Goal: Check status: Check status

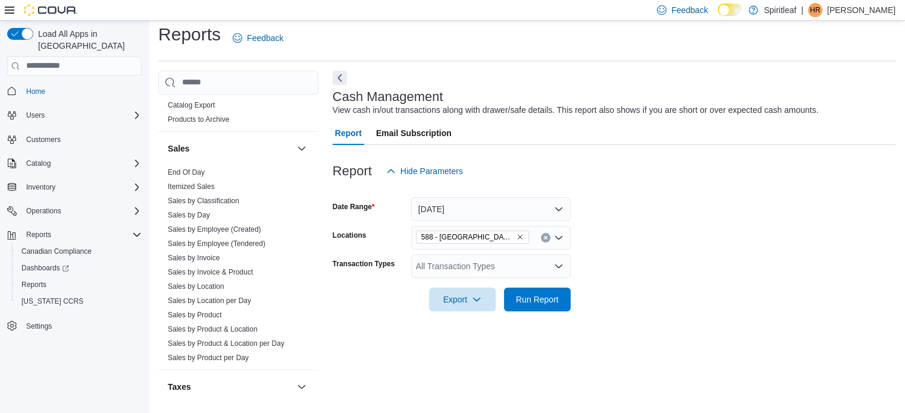
scroll to position [835, 0]
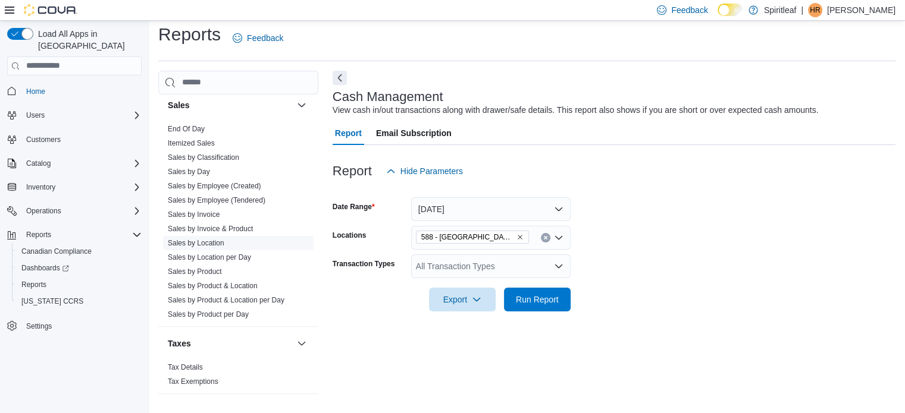
click at [202, 240] on link "Sales by Location" at bounding box center [196, 243] width 57 height 8
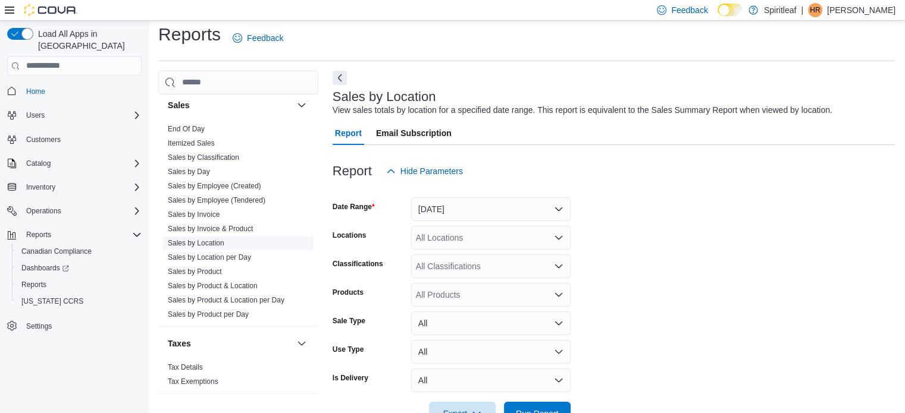
scroll to position [27, 0]
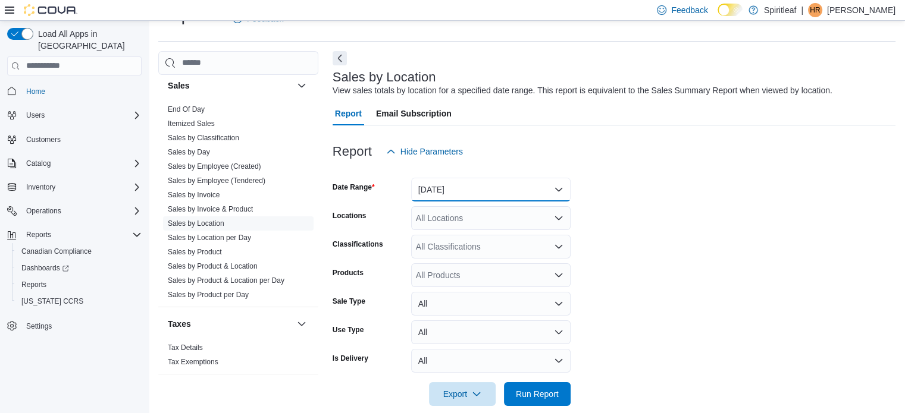
click at [494, 187] on button "[DATE]" at bounding box center [490, 190] width 159 height 24
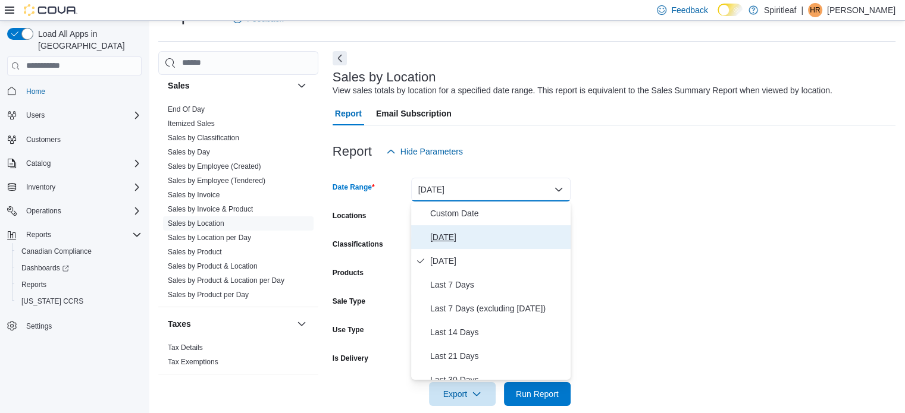
click at [473, 238] on span "[DATE]" at bounding box center [498, 237] width 136 height 14
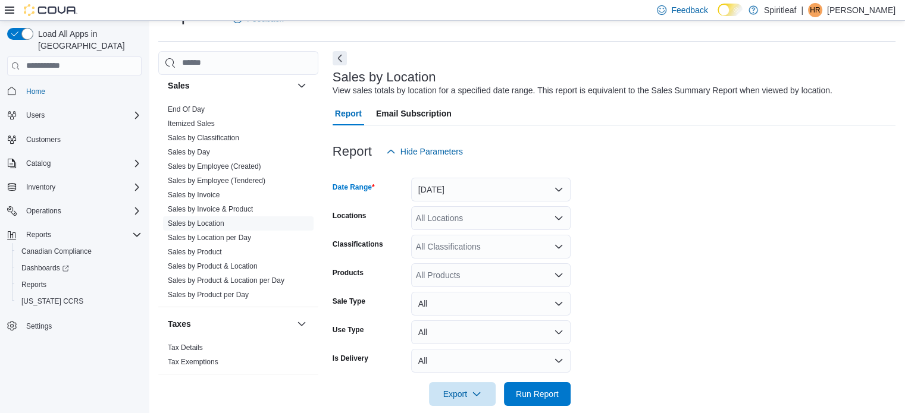
click at [460, 227] on div "All Locations" at bounding box center [490, 218] width 159 height 24
type input "***"
click at [481, 237] on span "588 - [GEOGRAPHIC_DATA][PERSON_NAME] ([GEOGRAPHIC_DATA])" at bounding box center [589, 239] width 271 height 12
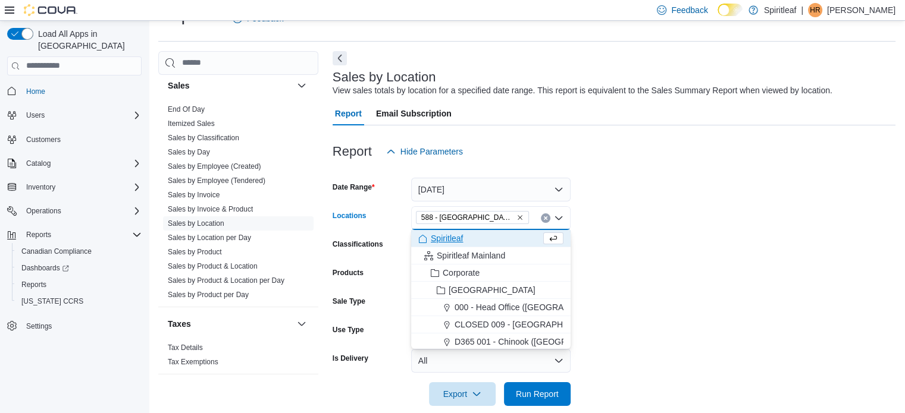
click at [641, 253] on form "Date Range [DATE] Locations 588 - [GEOGRAPHIC_DATA][PERSON_NAME] ([GEOGRAPHIC_D…" at bounding box center [614, 285] width 563 height 243
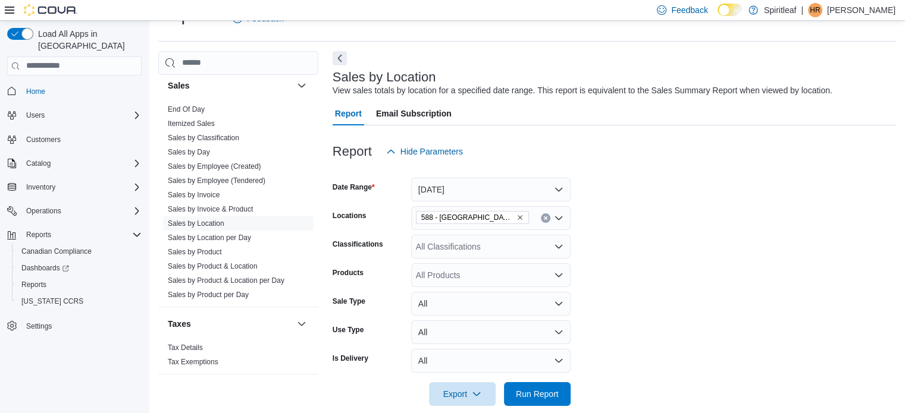
scroll to position [43, 0]
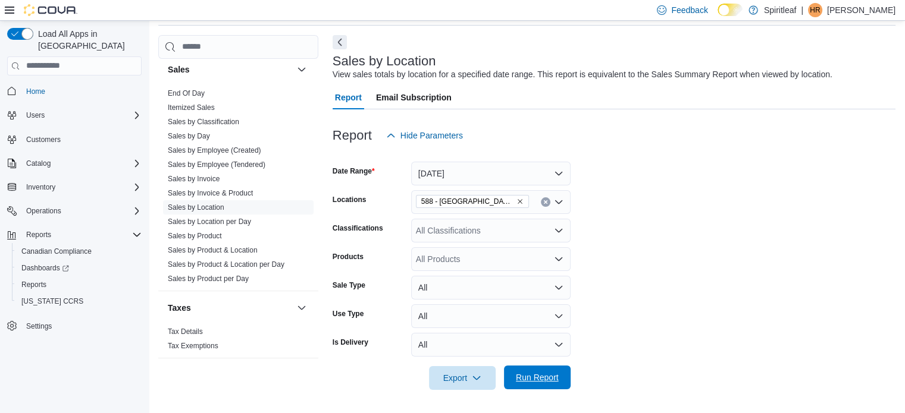
click at [537, 370] on span "Run Report" at bounding box center [537, 378] width 52 height 24
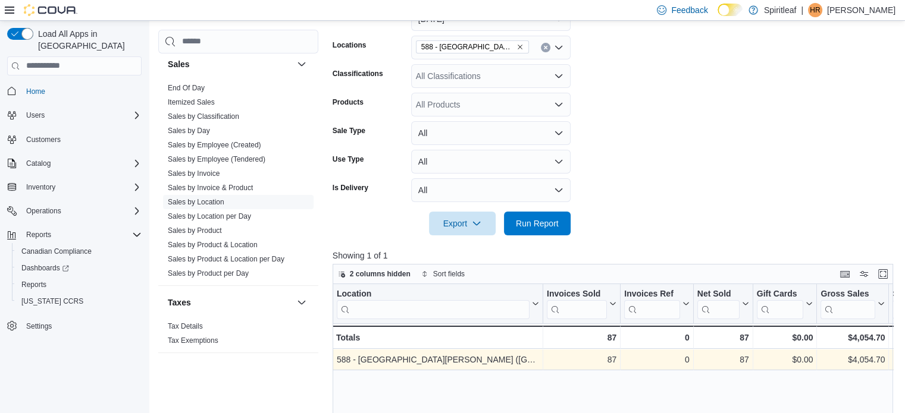
scroll to position [0, 251]
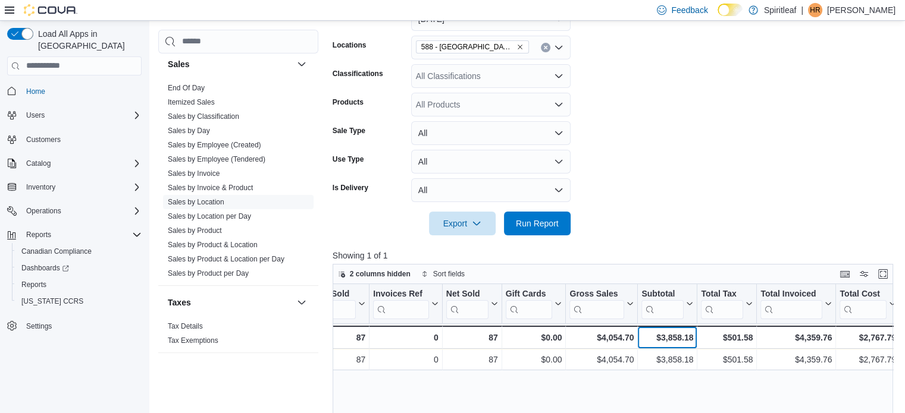
click at [676, 337] on div "$3,858.18" at bounding box center [667, 338] width 52 height 14
copy div "$3,858.18"
